Goal: Task Accomplishment & Management: Manage account settings

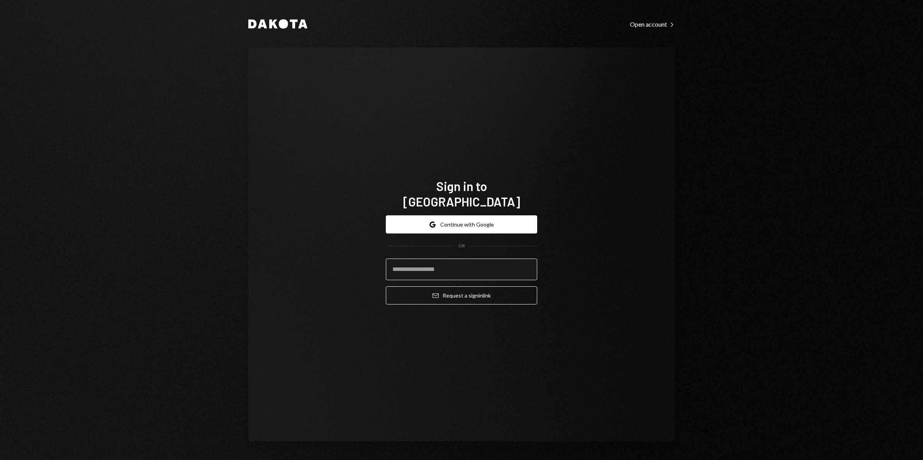
click at [413, 268] on input "email" at bounding box center [461, 270] width 151 height 22
click at [469, 262] on input "**********" at bounding box center [461, 270] width 151 height 22
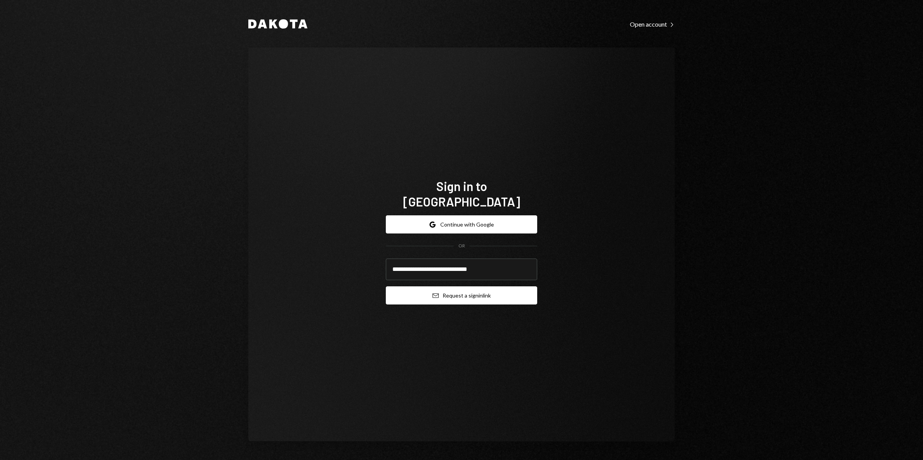
type input "**********"
click at [518, 293] on button "Email Request a sign in link" at bounding box center [461, 295] width 151 height 18
